Goal: Check status: Check status

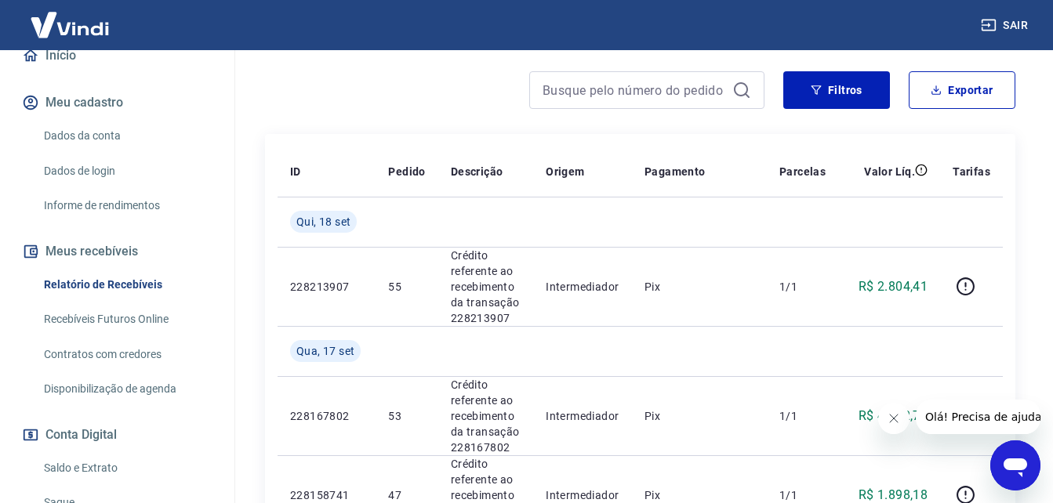
scroll to position [76, 0]
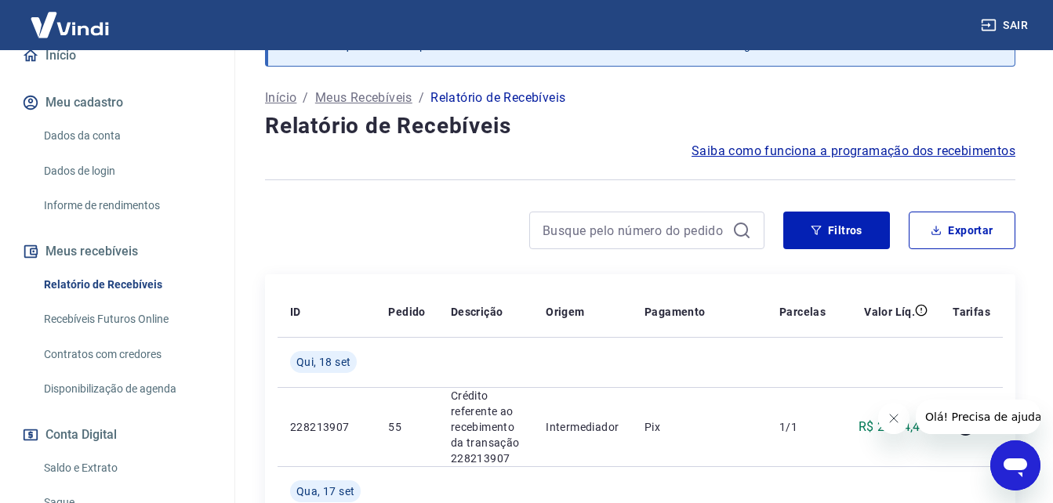
click at [111, 108] on button "Meu cadastro" at bounding box center [117, 102] width 197 height 34
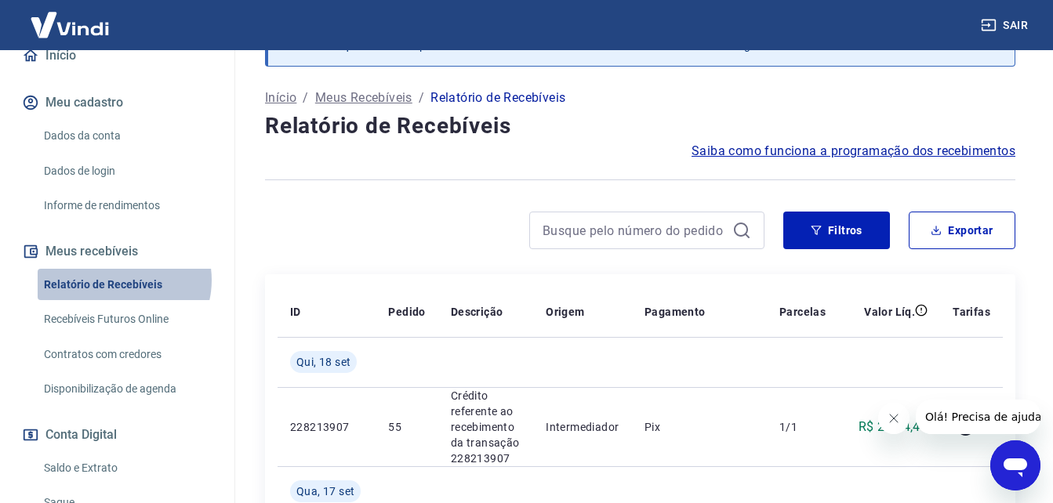
click at [123, 280] on link "Relatório de Recebíveis" at bounding box center [127, 285] width 178 height 32
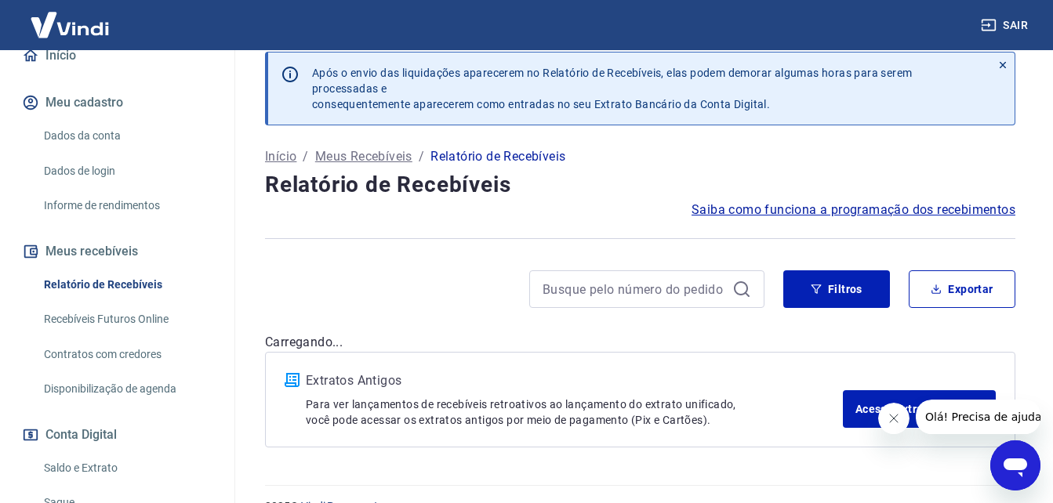
scroll to position [48, 0]
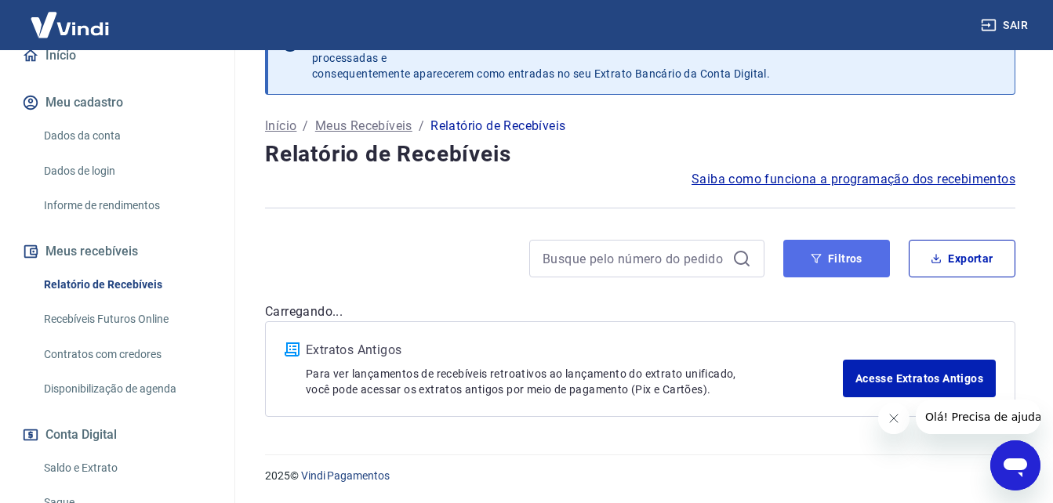
click at [841, 255] on button "Filtros" at bounding box center [836, 259] width 107 height 38
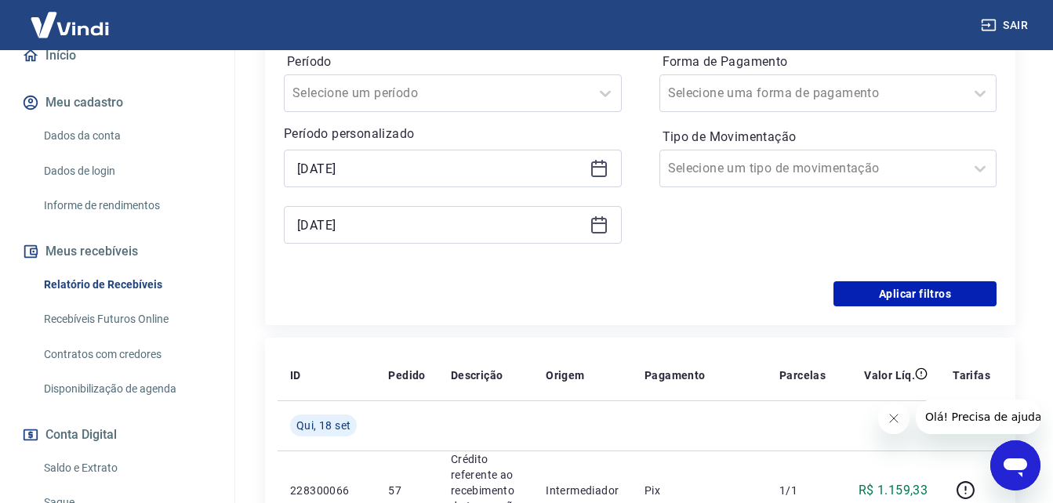
scroll to position [361, 0]
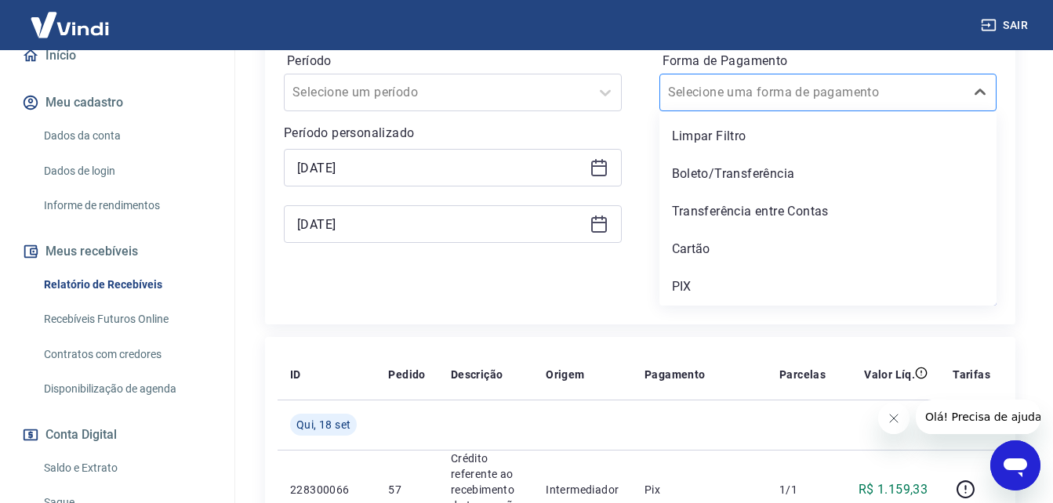
click at [786, 82] on div at bounding box center [812, 93] width 289 height 22
click at [688, 253] on div "Cartão" at bounding box center [828, 249] width 338 height 31
click at [707, 245] on div "Forma de Pagamento option Cartão focused, 4 of 5. 5 results available. Use Up a…" at bounding box center [828, 155] width 338 height 213
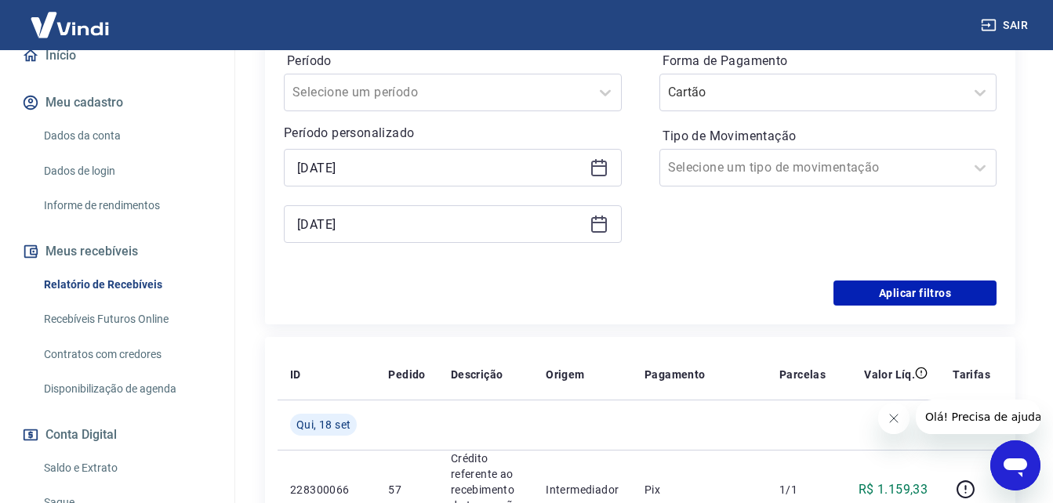
click at [707, 245] on div "Forma de Pagamento Cartão Tipo de Movimentação Selecione um tipo de movimentação" at bounding box center [828, 155] width 338 height 213
click at [951, 283] on button "Aplicar filtros" at bounding box center [914, 293] width 163 height 25
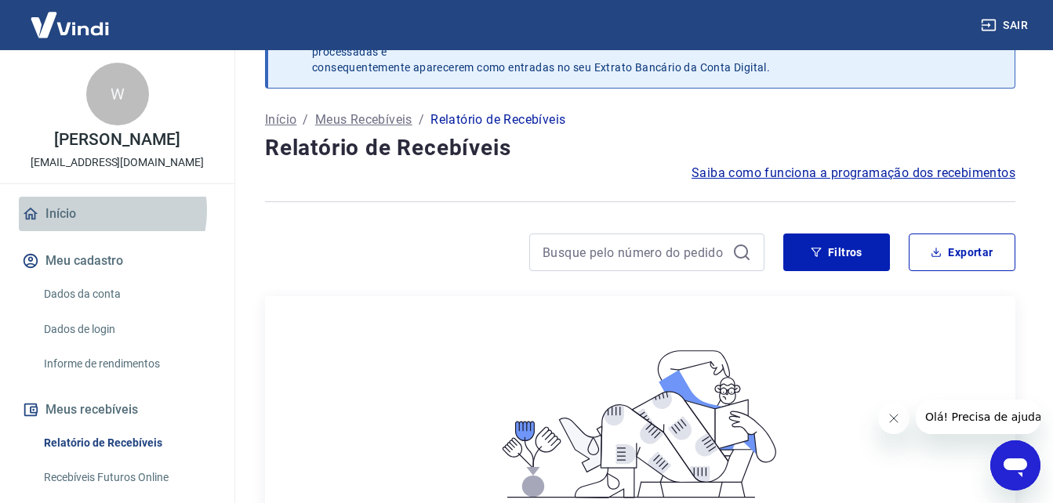
click at [98, 211] on link "Início" at bounding box center [117, 214] width 197 height 34
